Goal: Task Accomplishment & Management: Use online tool/utility

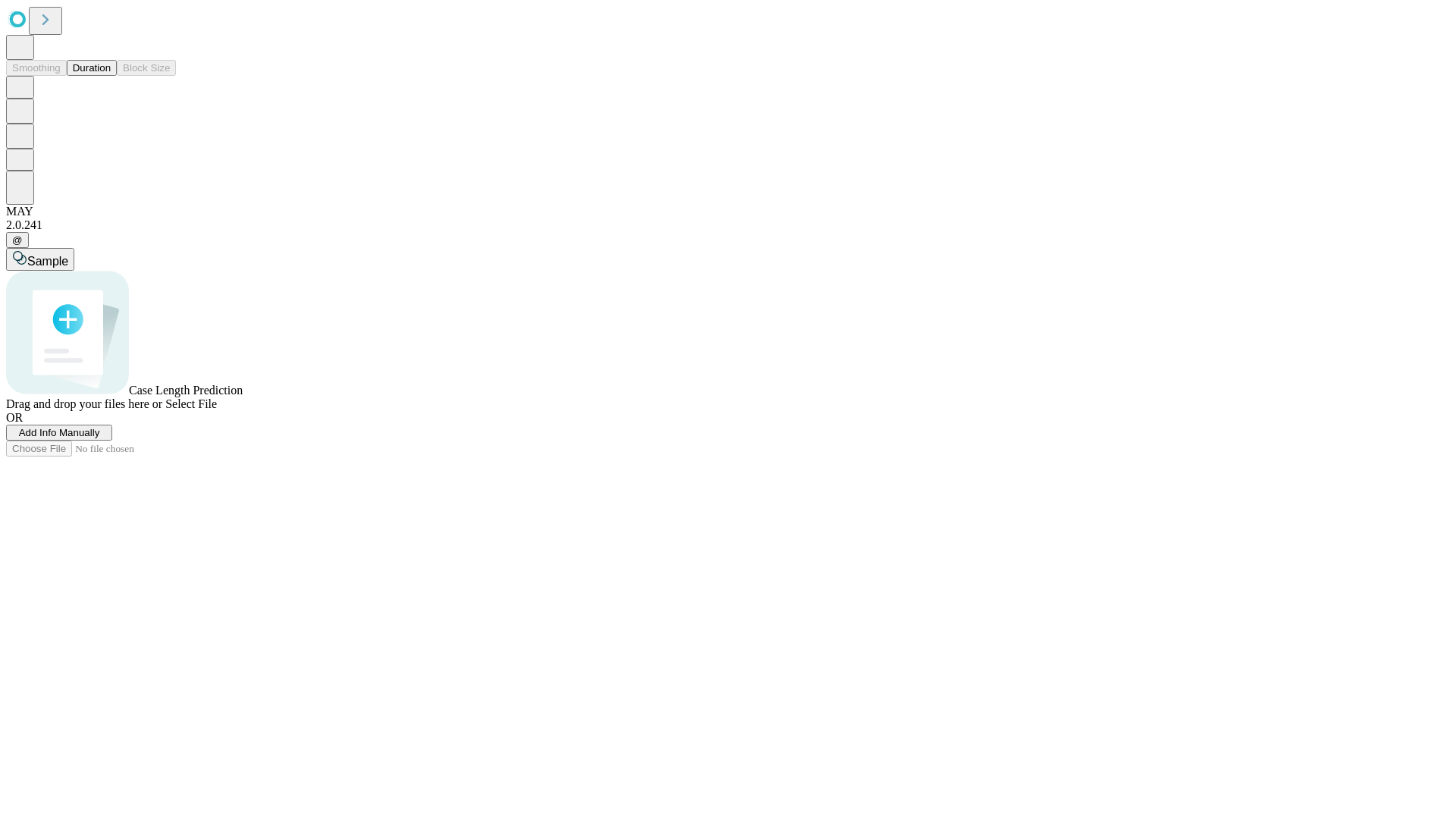
click at [111, 76] on button "Duration" at bounding box center [91, 68] width 50 height 16
click at [100, 438] on span "Add Info Manually" at bounding box center [59, 432] width 81 height 11
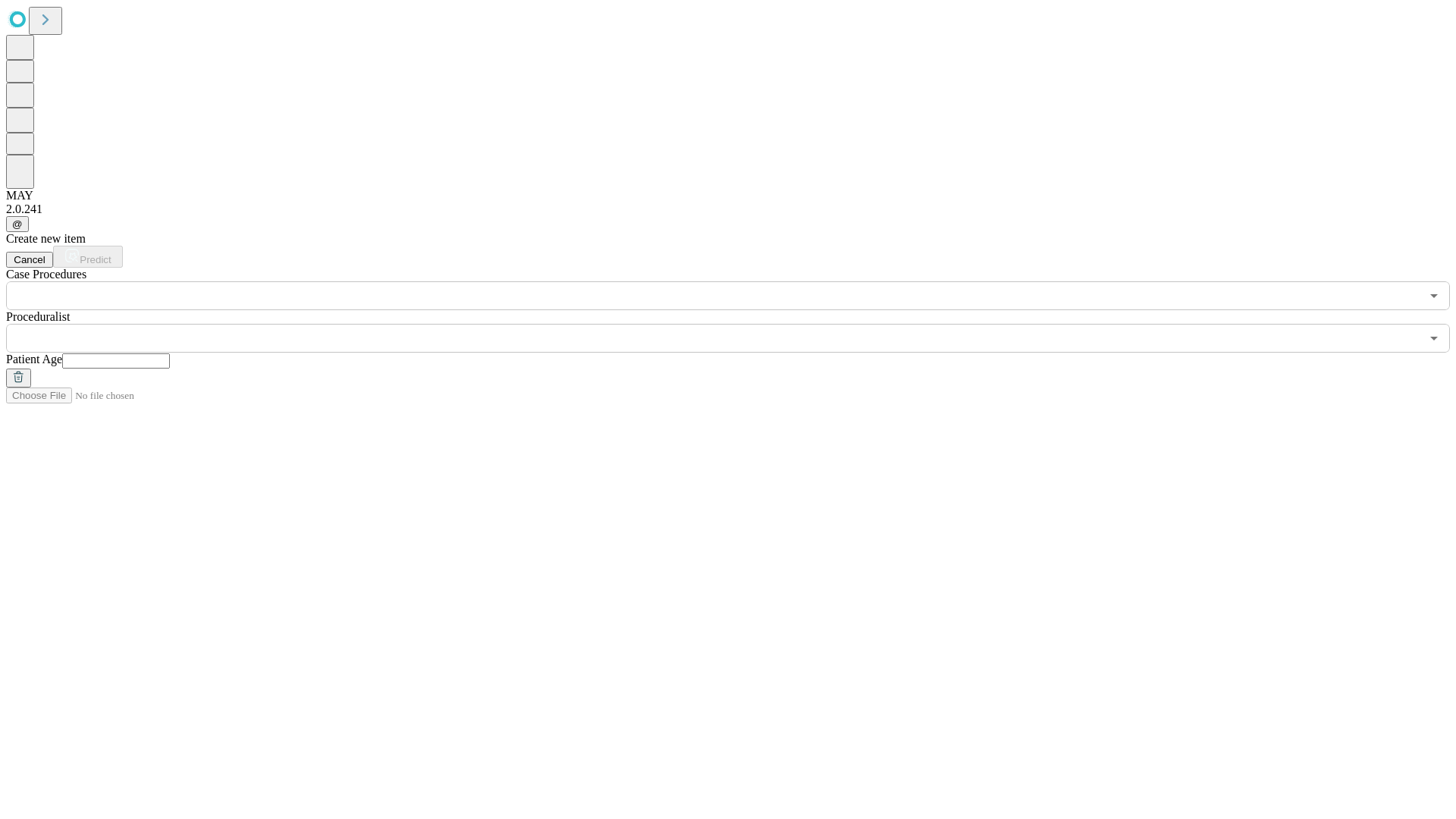
click at [170, 354] on input "text" at bounding box center [116, 361] width 108 height 15
type input "**"
click at [739, 324] on input "text" at bounding box center [712, 339] width 1414 height 29
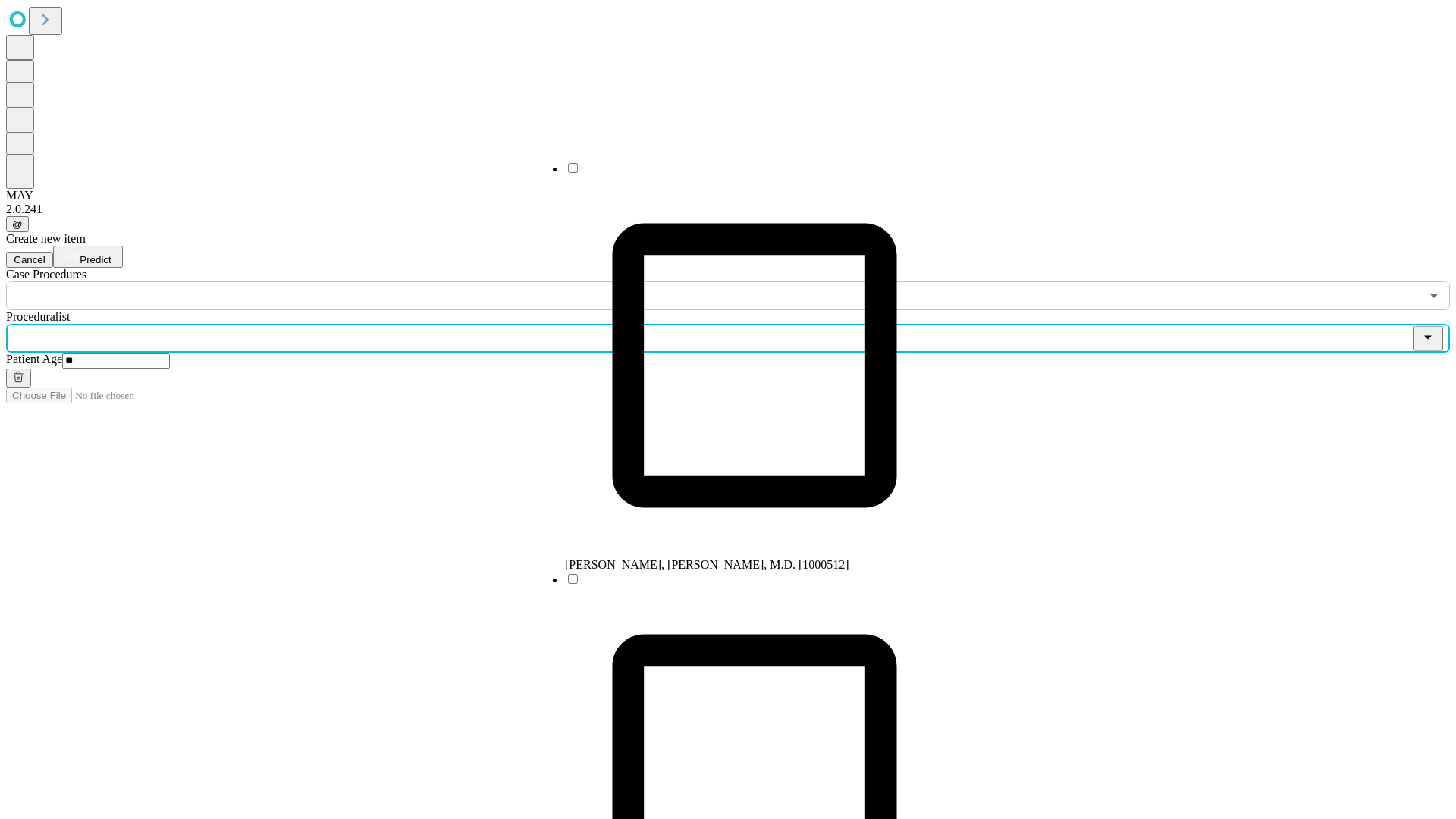
click at [739, 174] on li "[PERSON_NAME], [PERSON_NAME], M.D. [1000512]" at bounding box center [754, 366] width 379 height 411
click at [318, 281] on input "text" at bounding box center [712, 296] width 1414 height 29
